Goal: Download file/media

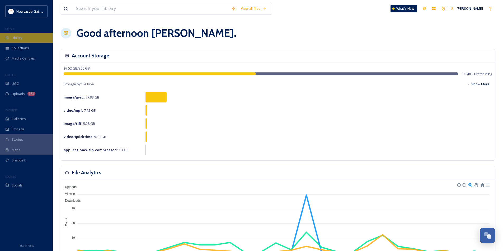
click at [29, 41] on div "Library" at bounding box center [26, 38] width 53 height 10
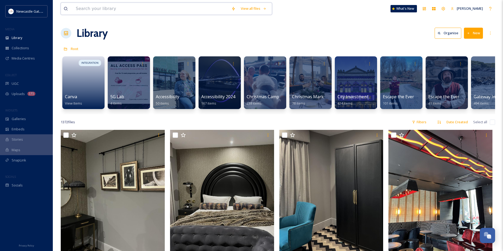
click at [133, 10] on input at bounding box center [150, 9] width 155 height 12
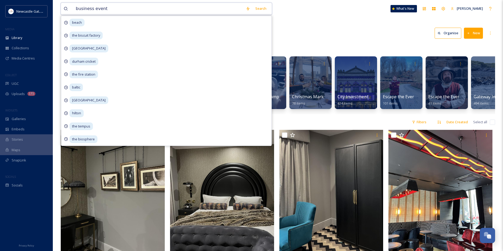
type input "business events"
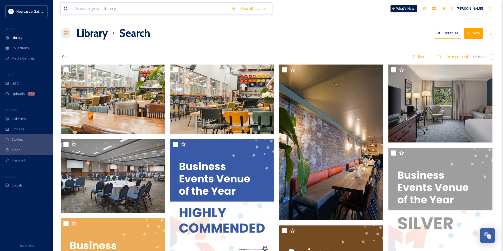
click at [108, 12] on input at bounding box center [150, 9] width 155 height 12
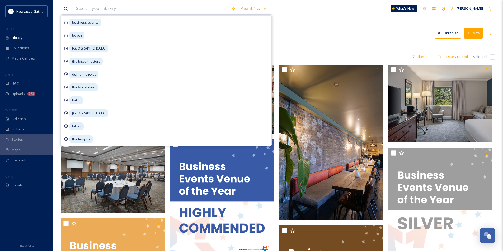
click at [364, 19] on div "View all files business events beach [GEOGRAPHIC_DATA] the biscuit factory durh…" at bounding box center [278, 182] width 450 height 365
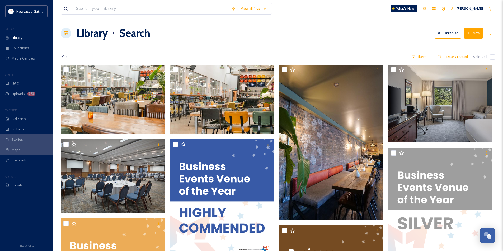
click at [89, 35] on h1 "Library" at bounding box center [92, 33] width 31 height 16
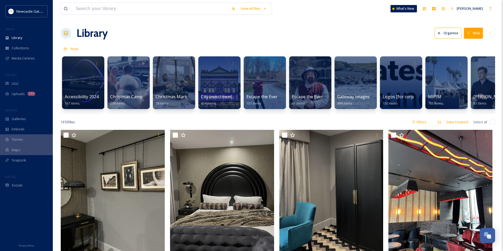
scroll to position [0, 287]
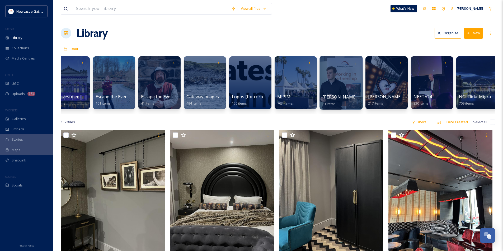
click at [341, 78] on div at bounding box center [340, 83] width 43 height 54
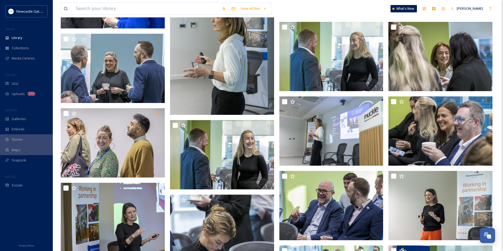
scroll to position [317, 0]
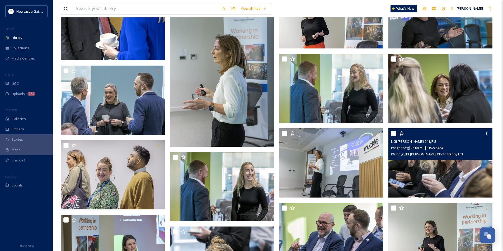
click at [447, 175] on img at bounding box center [440, 162] width 104 height 69
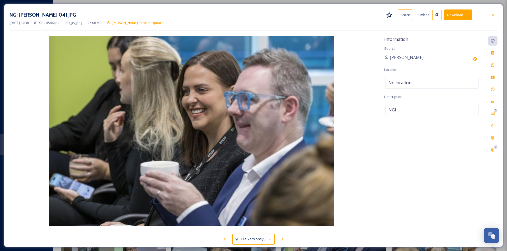
click at [460, 15] on button "Download" at bounding box center [458, 14] width 28 height 11
click at [447, 39] on span "Download Large (2000 x 1334)" at bounding box center [442, 37] width 46 height 5
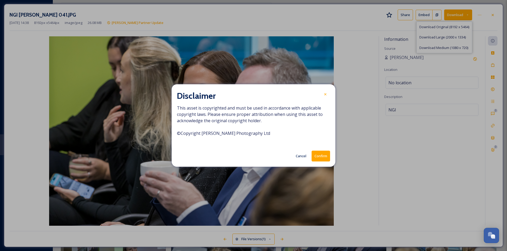
click at [317, 156] on button "Confirm" at bounding box center [320, 156] width 18 height 11
